Goal: Information Seeking & Learning: Learn about a topic

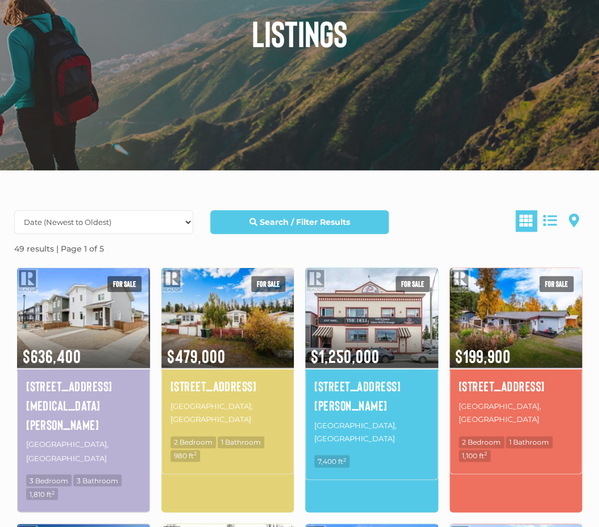
scroll to position [140, 0]
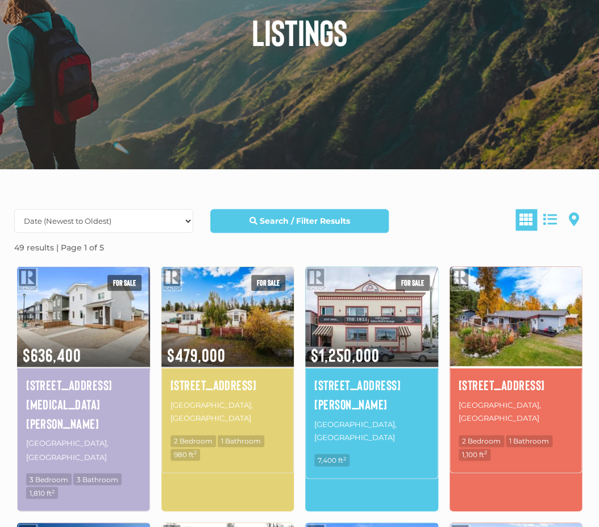
click at [495, 330] on img at bounding box center [515, 316] width 133 height 103
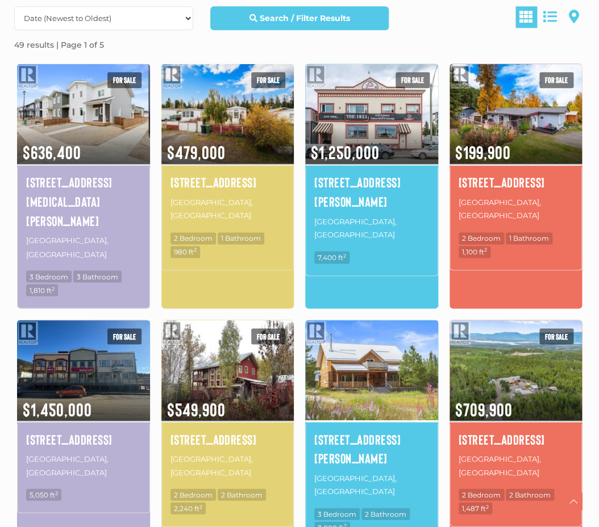
scroll to position [343, 0]
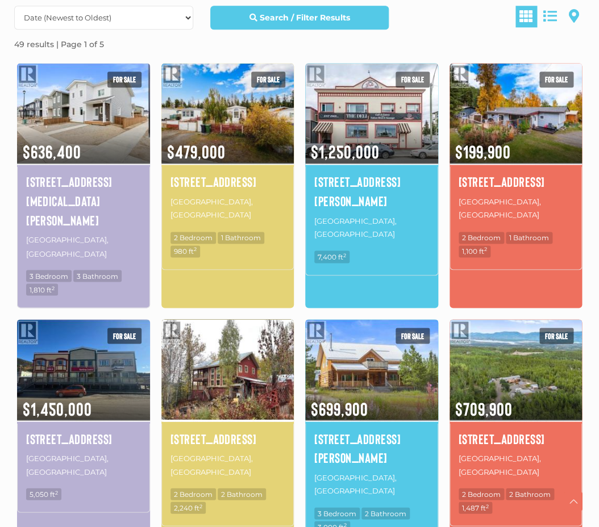
click at [243, 317] on img at bounding box center [227, 368] width 133 height 103
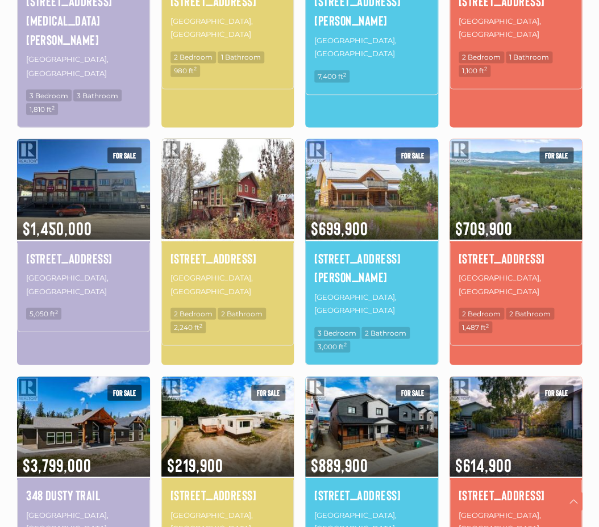
scroll to position [526, 0]
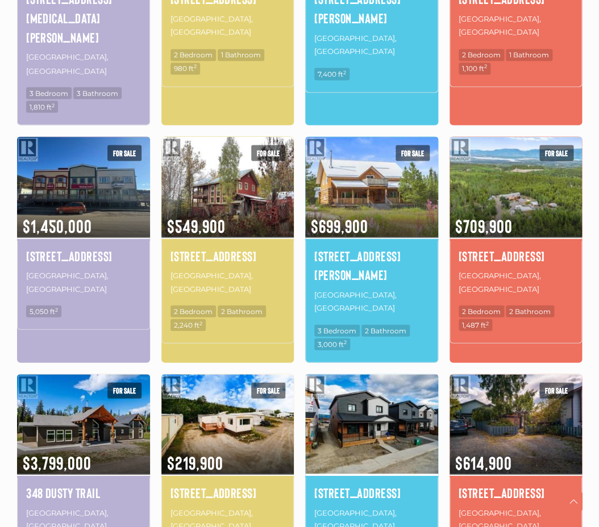
click at [399, 372] on img at bounding box center [371, 423] width 133 height 103
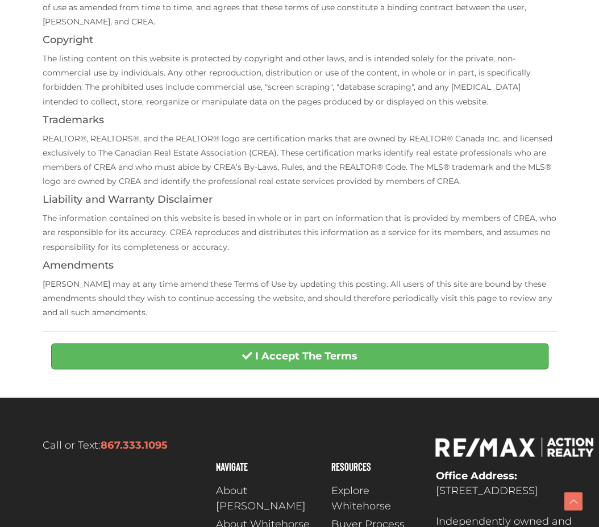
scroll to position [227, 0]
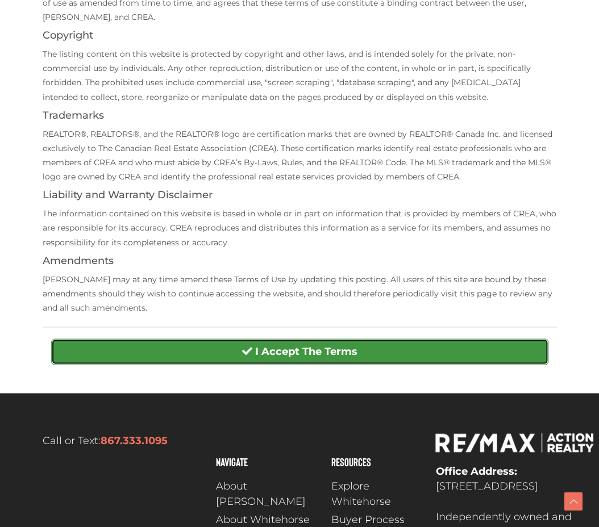
click at [409, 353] on button "I Accept The Terms" at bounding box center [299, 351] width 497 height 26
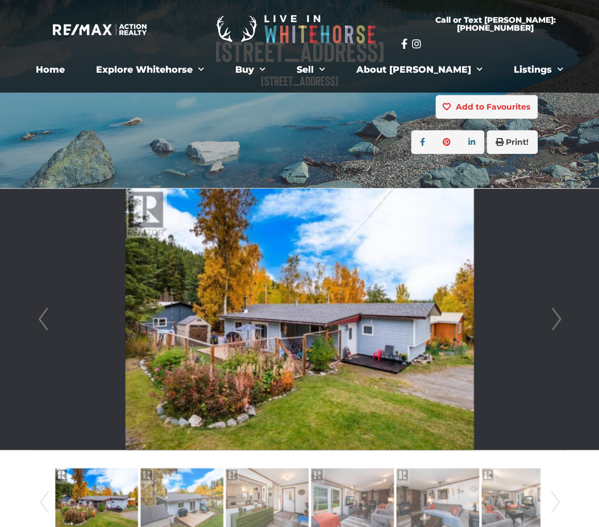
scroll to position [192, 0]
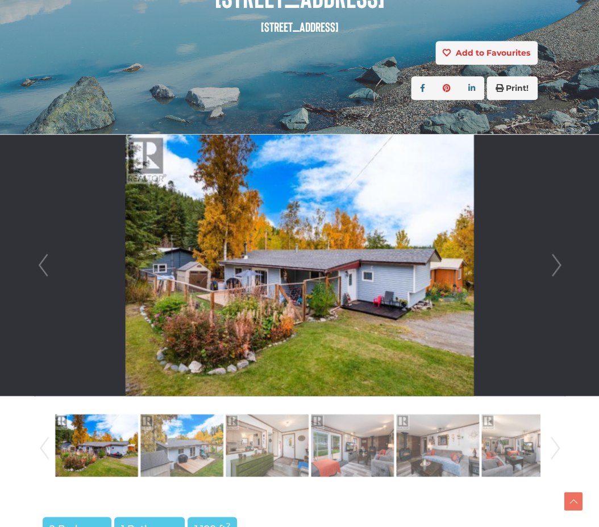
click at [565, 267] on div at bounding box center [300, 265] width 530 height 261
click at [548, 267] on link "Next" at bounding box center [555, 265] width 17 height 261
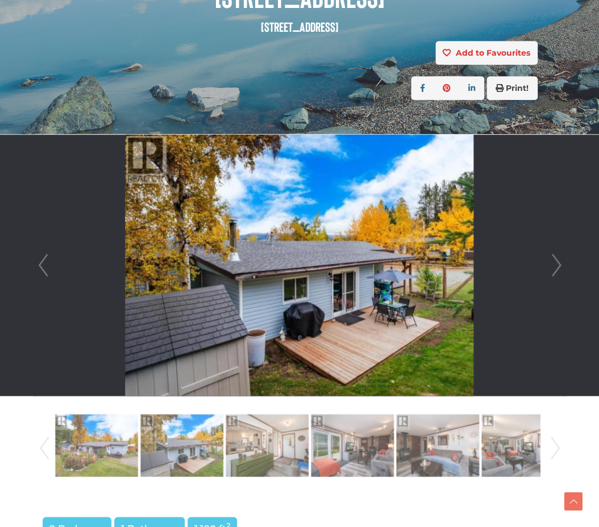
click at [548, 267] on link "Next" at bounding box center [555, 265] width 17 height 261
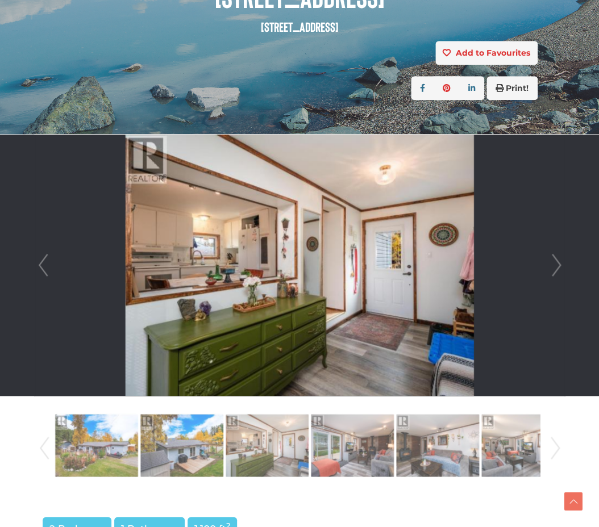
click at [548, 267] on link "Next" at bounding box center [555, 265] width 17 height 261
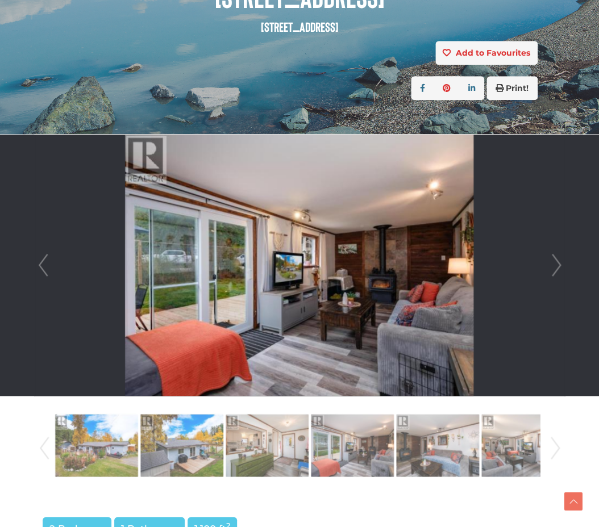
click at [548, 267] on link "Next" at bounding box center [555, 265] width 17 height 261
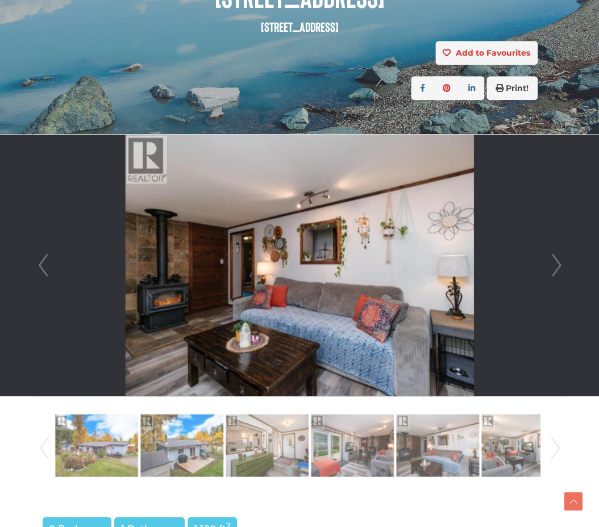
click at [548, 267] on link "Next" at bounding box center [555, 265] width 17 height 261
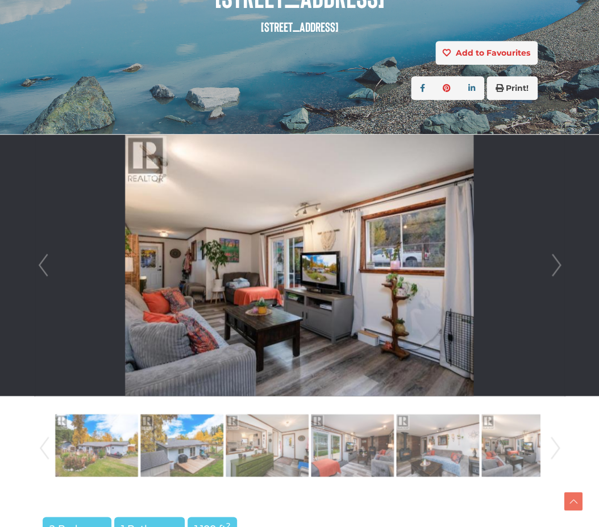
click at [548, 267] on link "Next" at bounding box center [555, 265] width 17 height 261
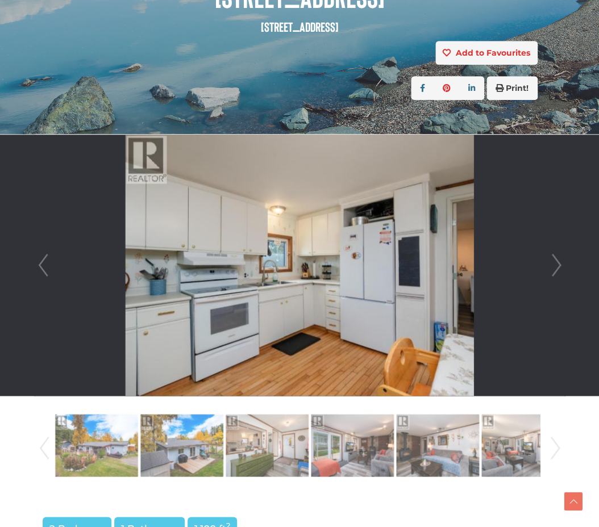
click at [548, 267] on link "Next" at bounding box center [555, 265] width 17 height 261
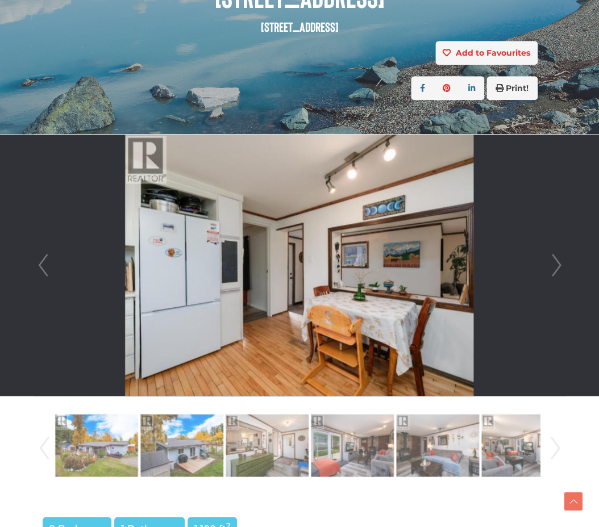
click at [548, 267] on link "Next" at bounding box center [555, 265] width 17 height 261
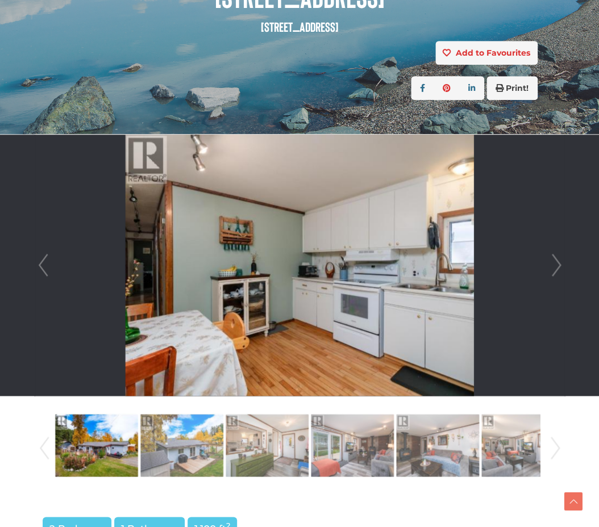
click at [548, 267] on link "Next" at bounding box center [555, 265] width 17 height 261
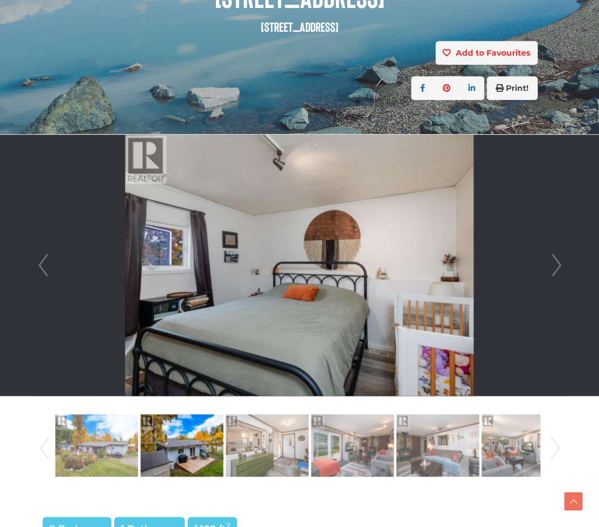
click at [548, 267] on link "Next" at bounding box center [555, 265] width 17 height 261
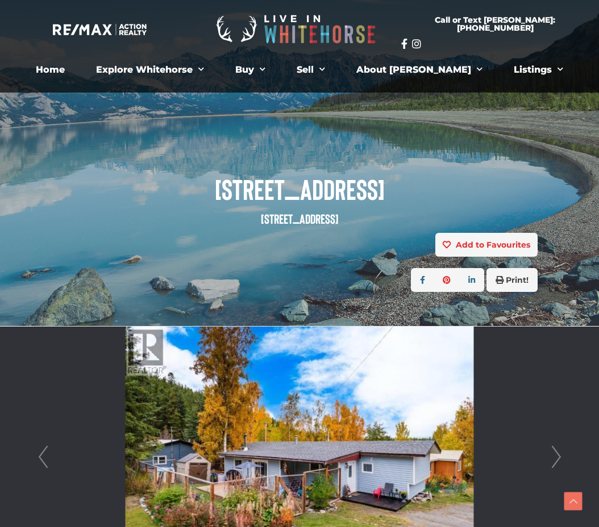
scroll to position [227, 0]
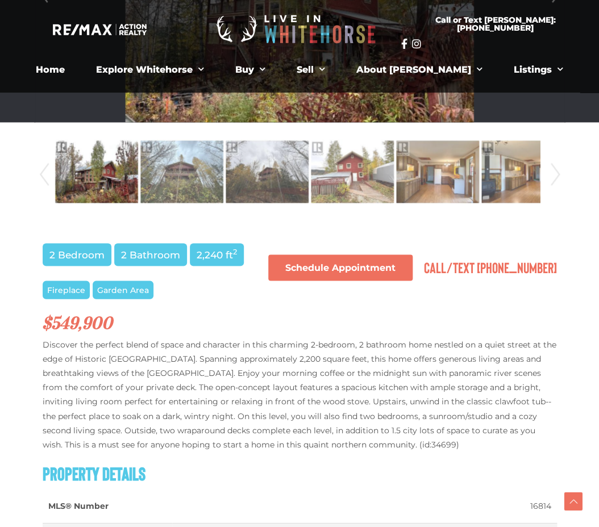
scroll to position [465, 0]
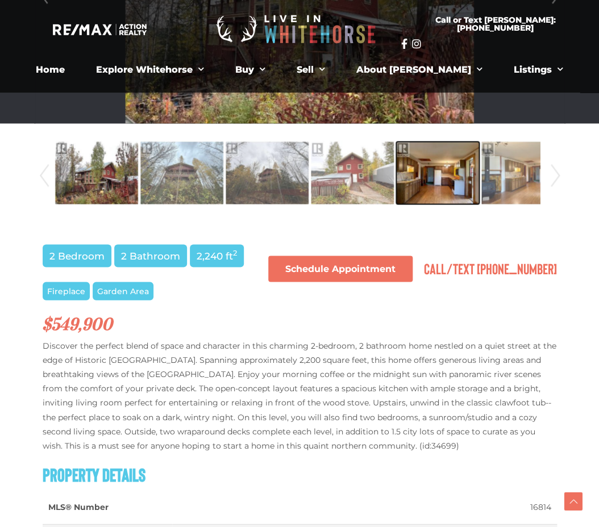
click at [433, 158] on img at bounding box center [437, 172] width 83 height 65
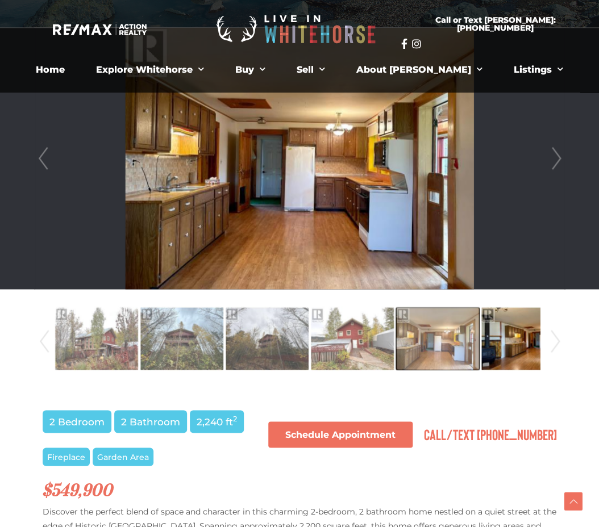
scroll to position [296, 0]
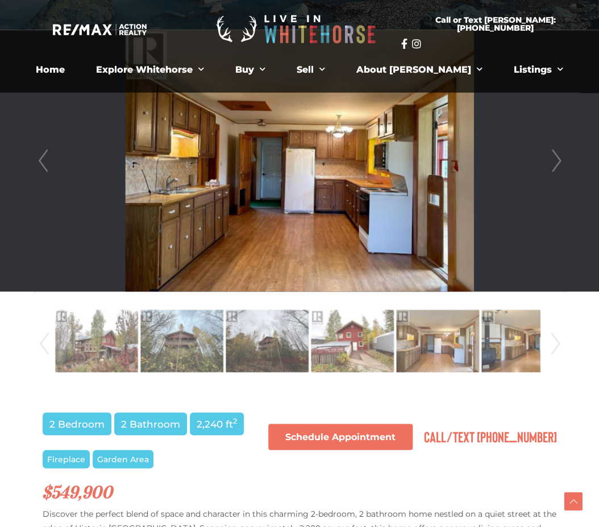
click at [563, 350] on div "Prev Next" at bounding box center [299, 343] width 531 height 81
click at [545, 349] on div "Prev Next" at bounding box center [300, 343] width 528 height 77
click at [550, 348] on link "Next" at bounding box center [554, 343] width 17 height 77
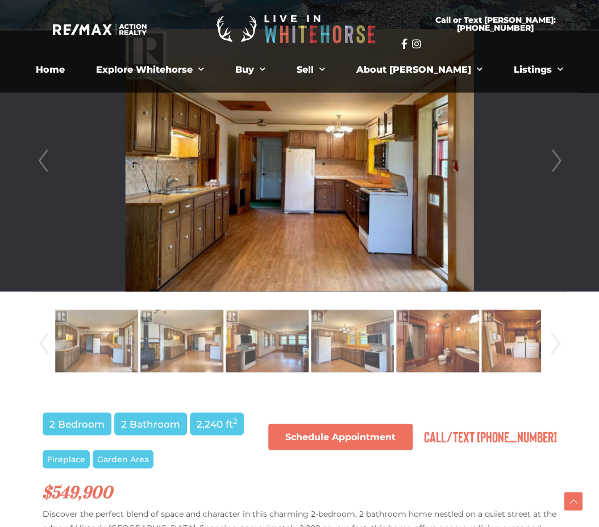
click at [550, 348] on link "Next" at bounding box center [554, 343] width 17 height 77
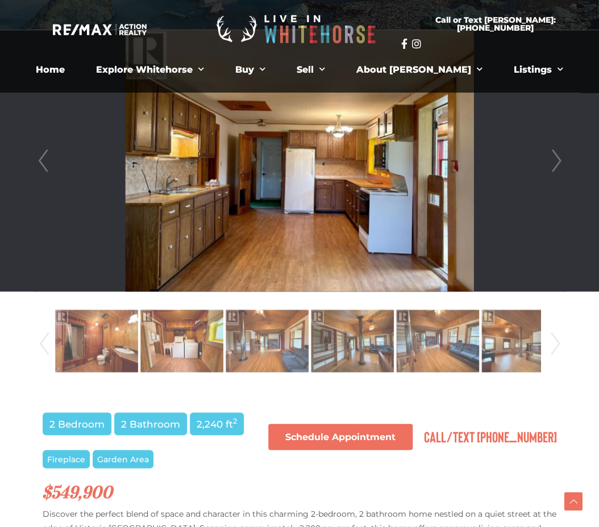
click at [550, 348] on link "Next" at bounding box center [554, 343] width 17 height 77
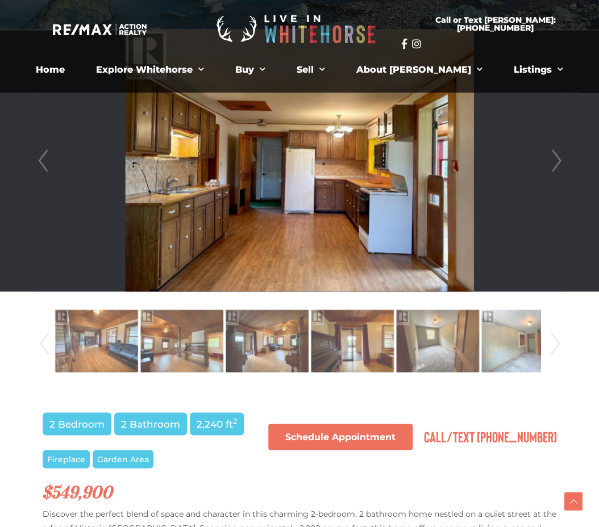
click at [550, 348] on link "Next" at bounding box center [554, 343] width 17 height 77
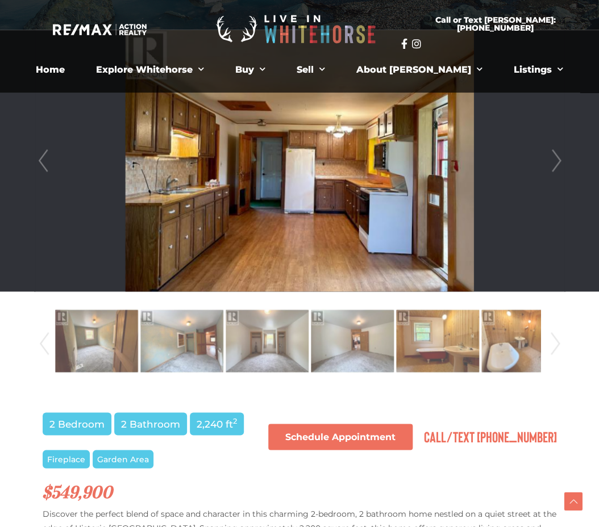
click at [550, 348] on link "Next" at bounding box center [554, 343] width 17 height 77
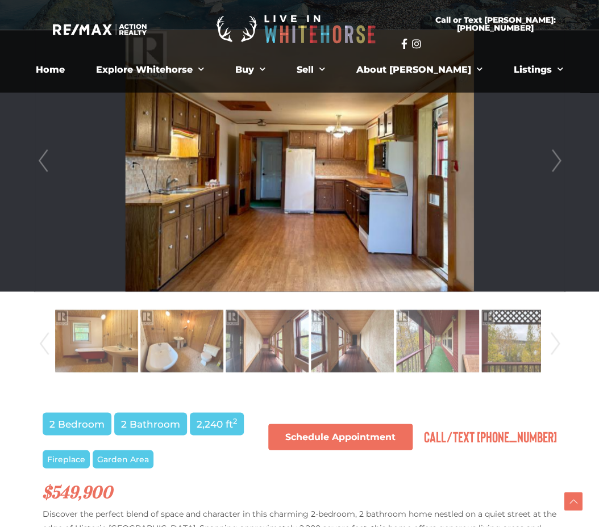
click at [550, 348] on link "Next" at bounding box center [554, 343] width 17 height 77
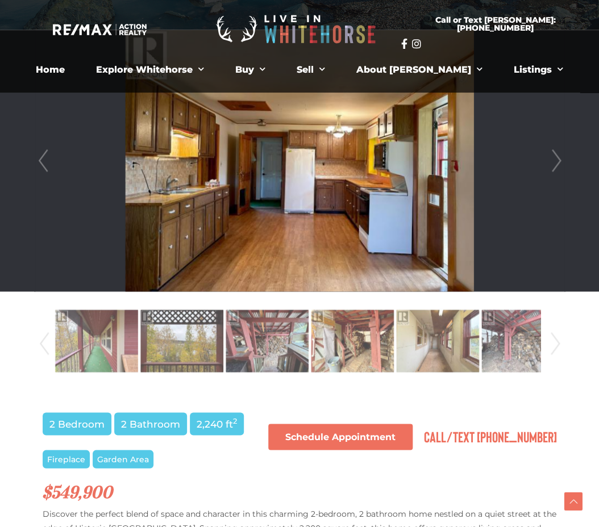
click at [550, 348] on link "Next" at bounding box center [554, 343] width 17 height 77
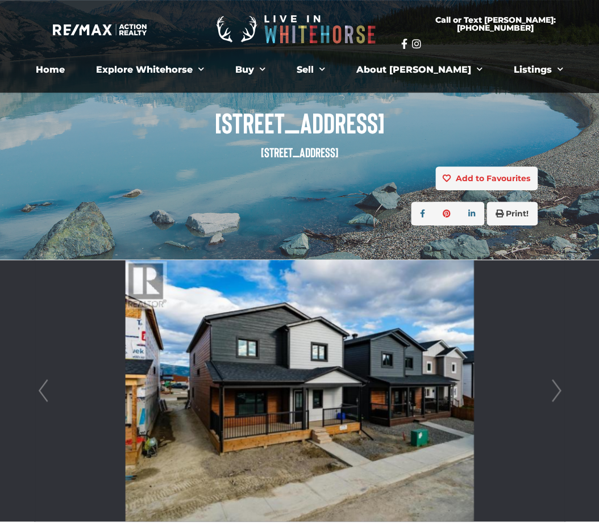
scroll to position [72, 0]
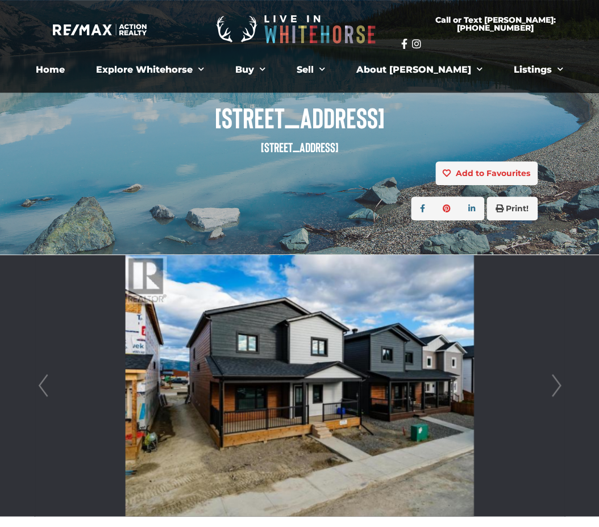
click at [552, 389] on link "Next" at bounding box center [555, 385] width 17 height 261
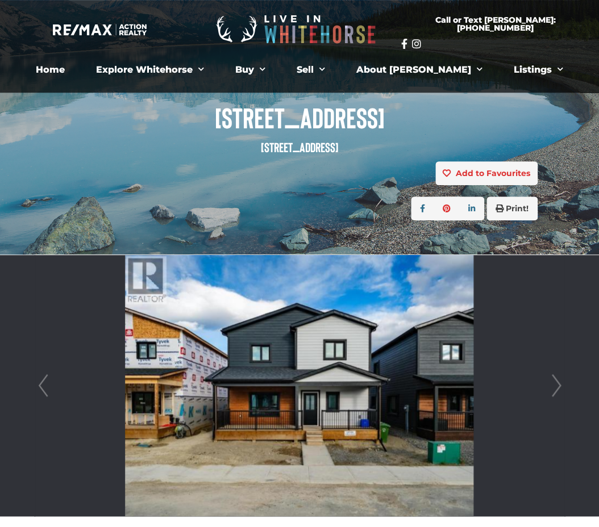
click at [552, 389] on link "Next" at bounding box center [555, 385] width 17 height 261
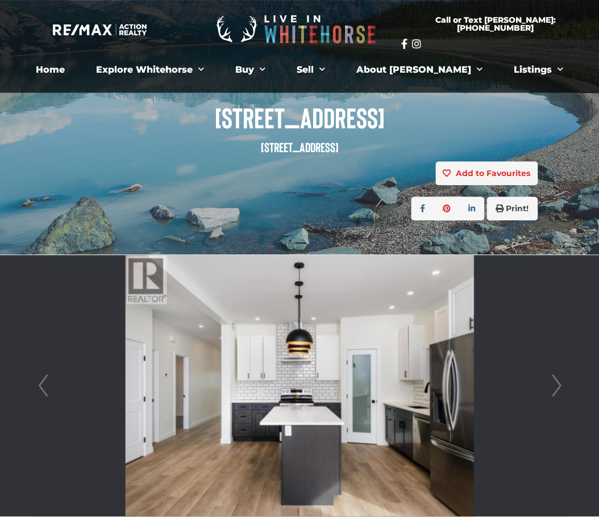
click at [552, 389] on link "Next" at bounding box center [555, 385] width 17 height 261
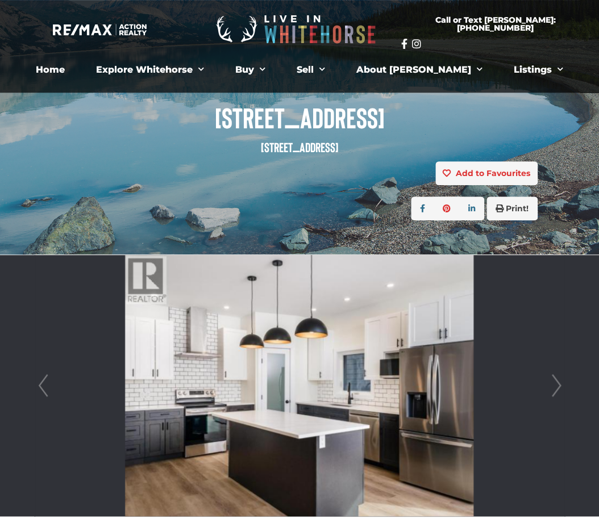
click at [552, 389] on link "Next" at bounding box center [555, 385] width 17 height 261
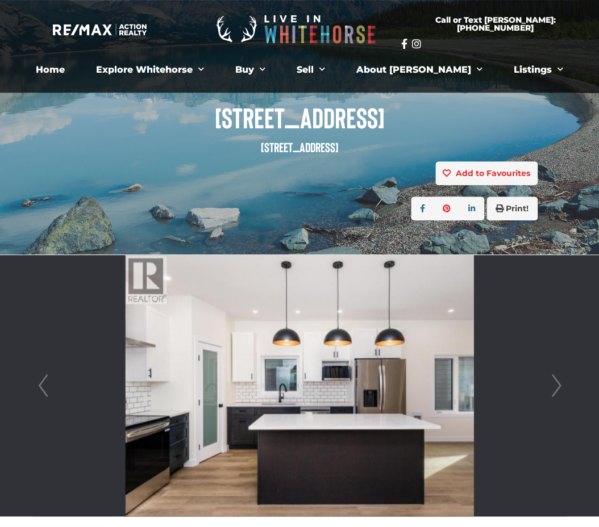
click at [552, 389] on link "Next" at bounding box center [555, 385] width 17 height 261
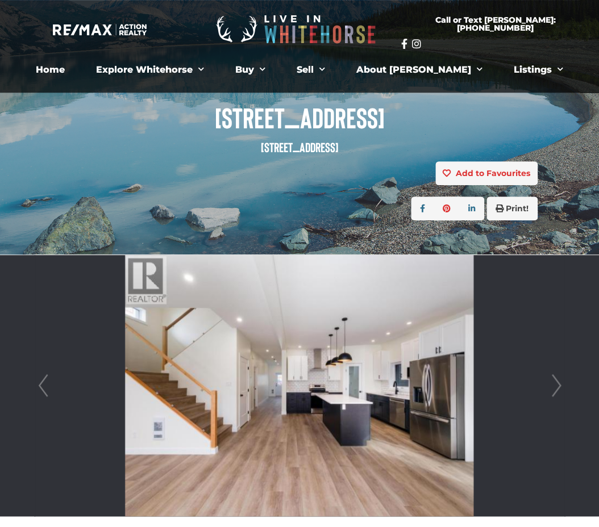
click at [552, 389] on link "Next" at bounding box center [555, 385] width 17 height 261
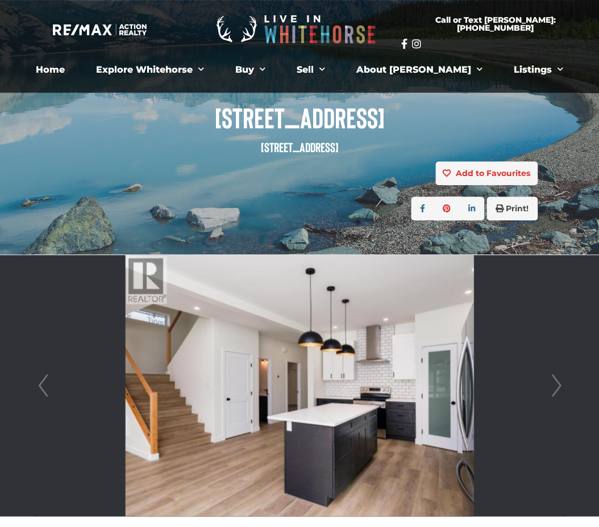
click at [552, 389] on link "Next" at bounding box center [555, 385] width 17 height 261
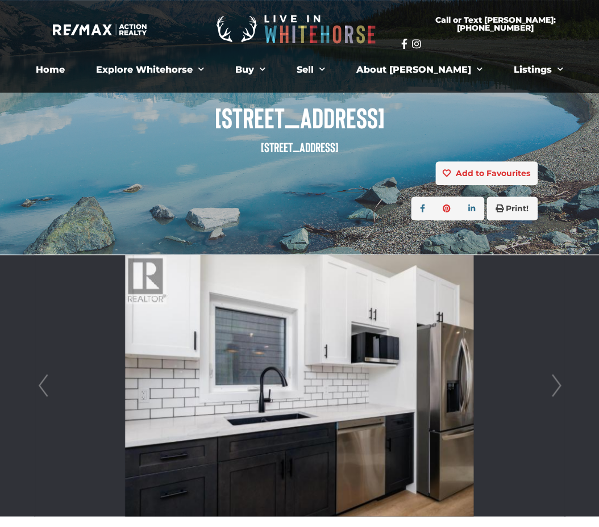
click at [552, 389] on link "Next" at bounding box center [555, 385] width 17 height 261
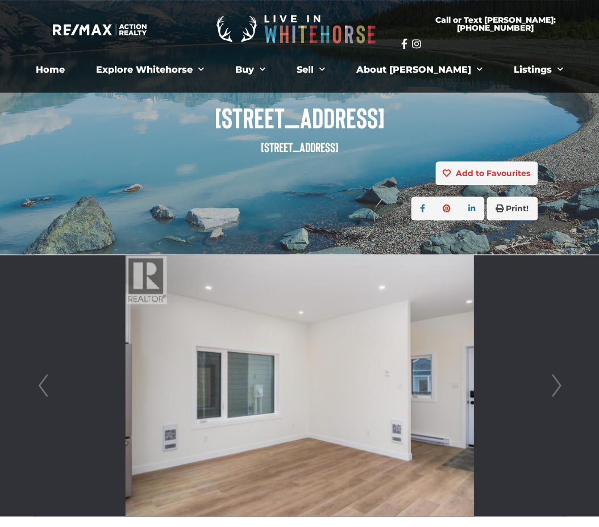
click at [552, 389] on link "Next" at bounding box center [555, 385] width 17 height 261
